Goal: Submit feedback/report problem

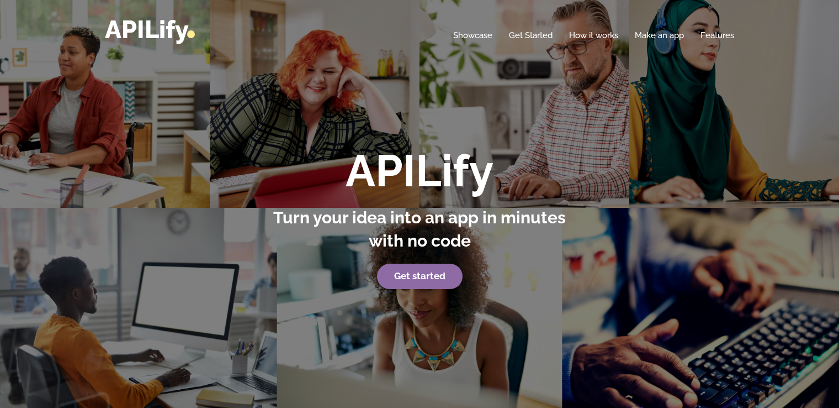
click at [406, 279] on strong "Get started" at bounding box center [419, 275] width 51 height 11
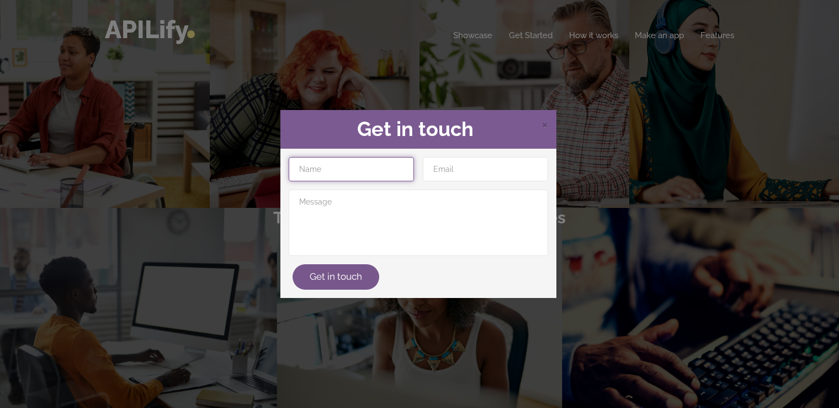
click at [349, 173] on input "text" at bounding box center [351, 169] width 125 height 24
type input "Bongmusa"
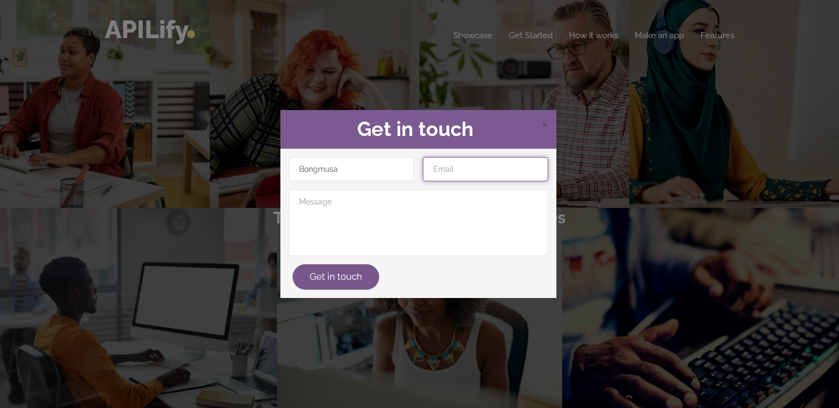
click at [442, 172] on input "email" at bounding box center [485, 169] width 125 height 24
type input "xulubongumusa946@gmail.com"
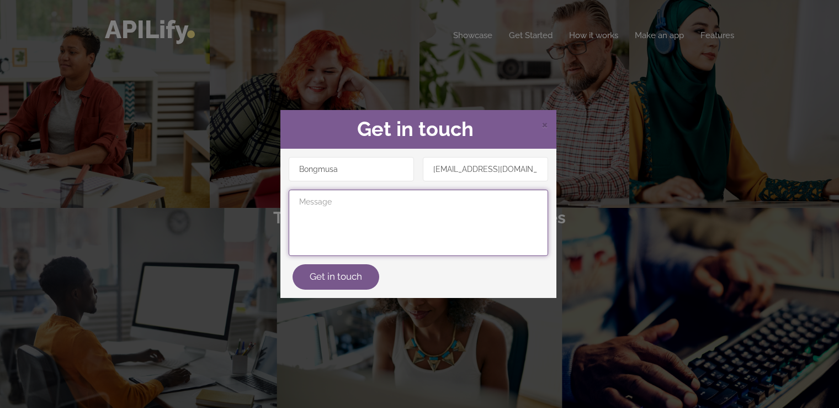
click at [391, 198] on textarea at bounding box center [419, 222] width 260 height 66
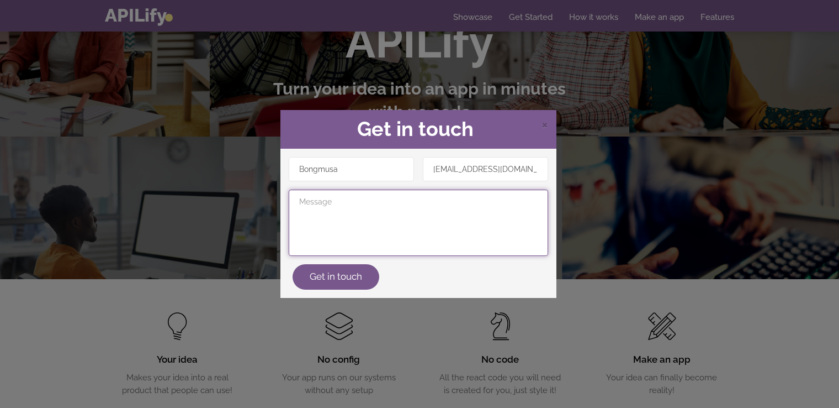
scroll to position [144, 0]
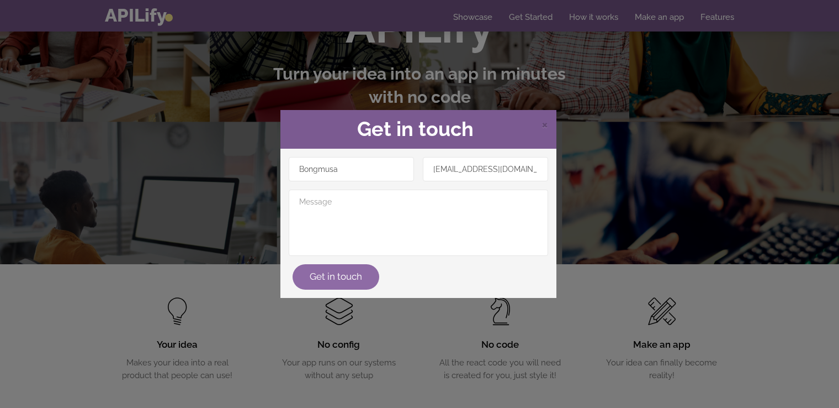
click at [330, 279] on button "Get in touch" at bounding box center [336, 276] width 87 height 25
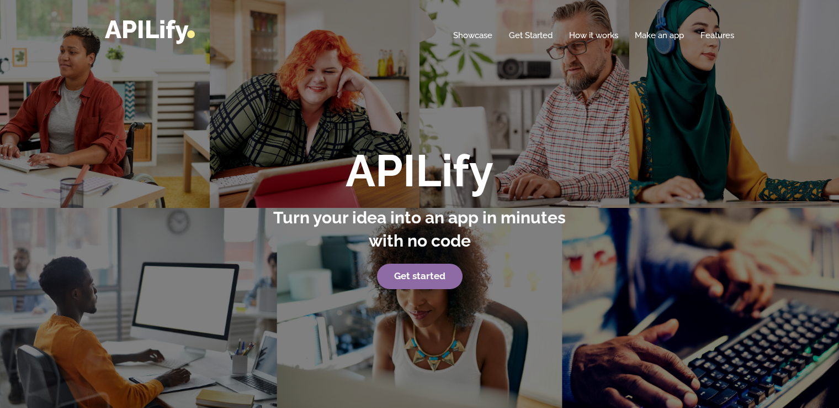
click at [426, 284] on link "Get started" at bounding box center [420, 275] width 86 height 25
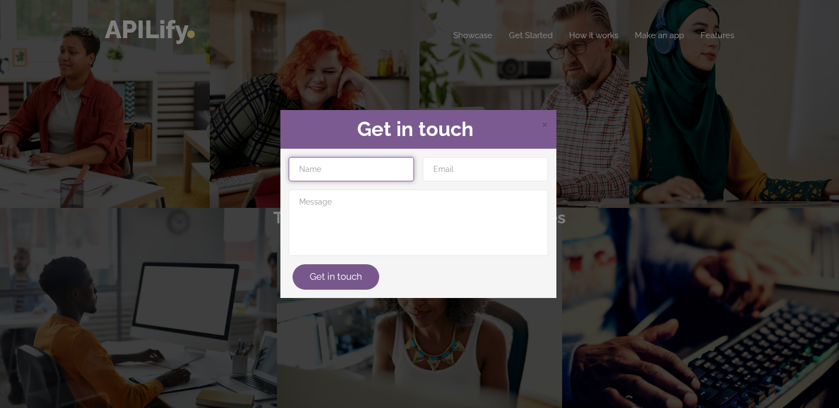
click at [349, 157] on input "text" at bounding box center [351, 169] width 125 height 24
type input "Bongmusa"
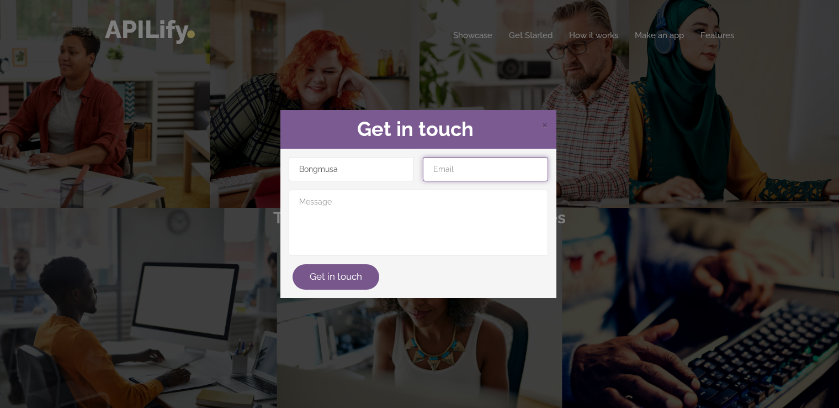
type input "xulubongumusa946@gmail.com"
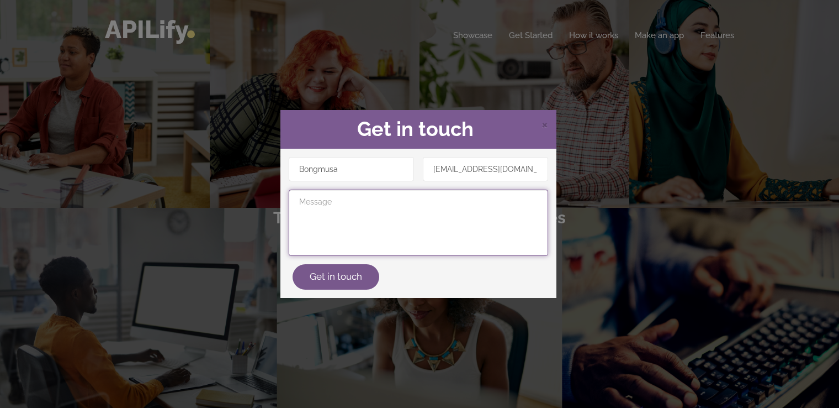
click at [330, 202] on textarea at bounding box center [419, 222] width 260 height 66
paste textarea "Student Helper App Idea: A space for students to get study notes, motivational …"
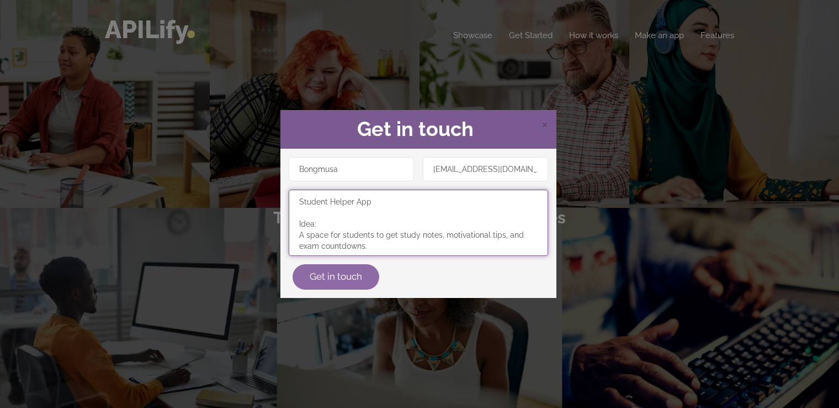
scroll to position [138, 0]
type textarea "Student Helper App Idea: A space for students to get study notes, motivational …"
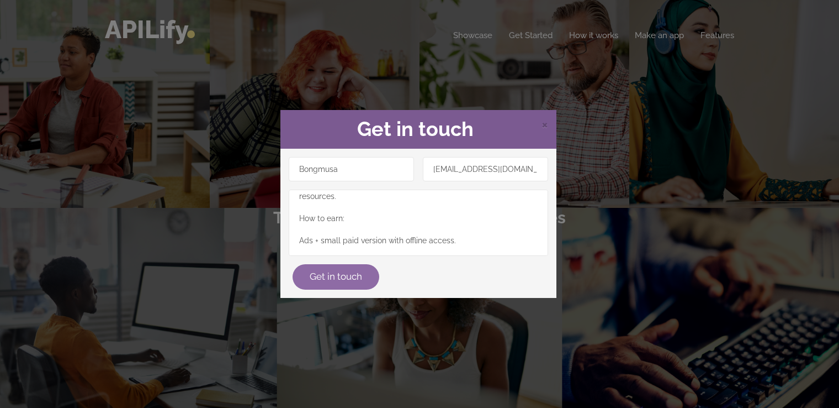
click at [343, 275] on button "Get in touch" at bounding box center [336, 276] width 87 height 25
